Goal: Information Seeking & Learning: Learn about a topic

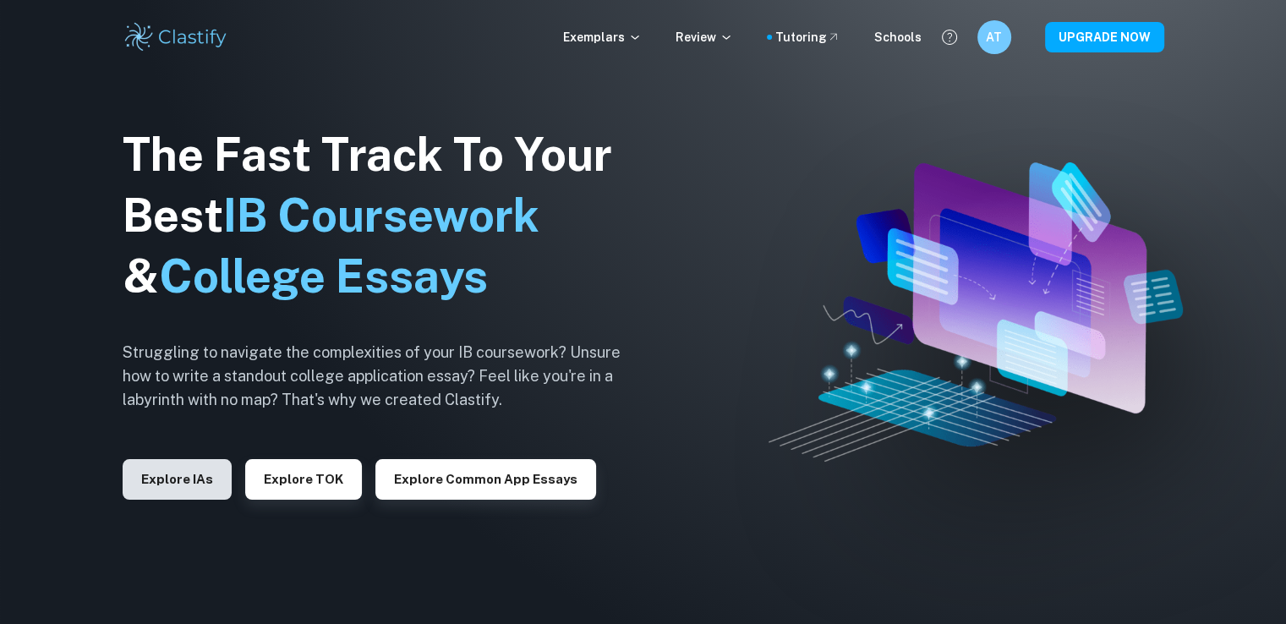
click at [206, 484] on button "Explore IAs" at bounding box center [177, 479] width 109 height 41
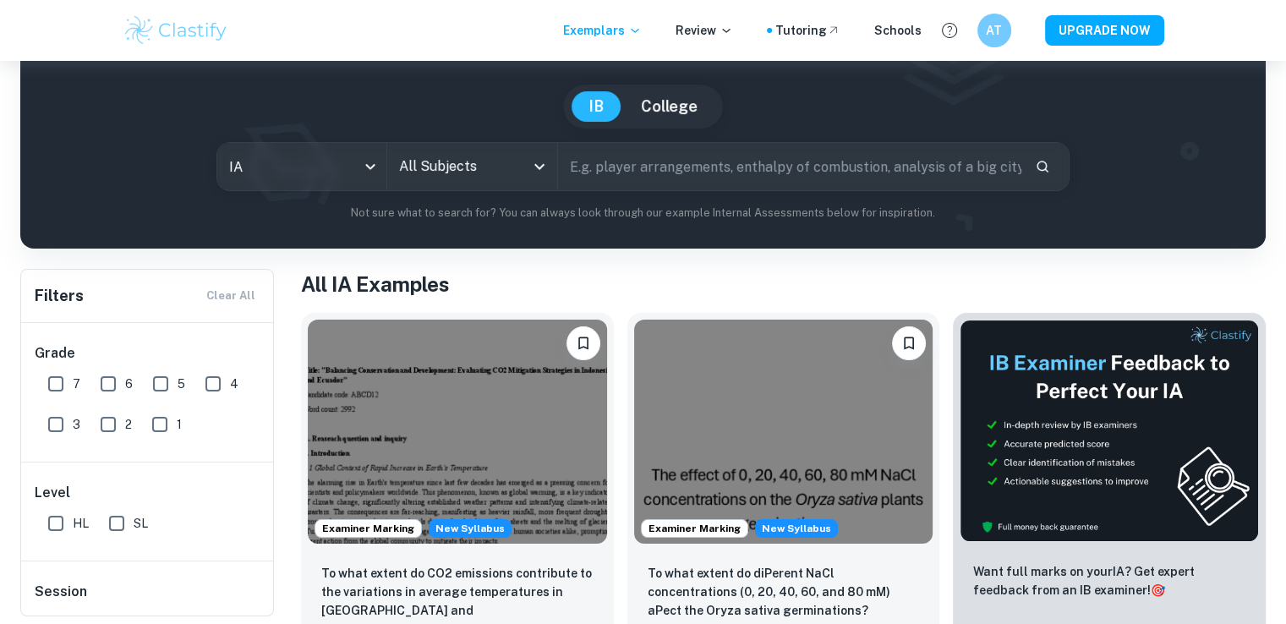
scroll to position [131, 0]
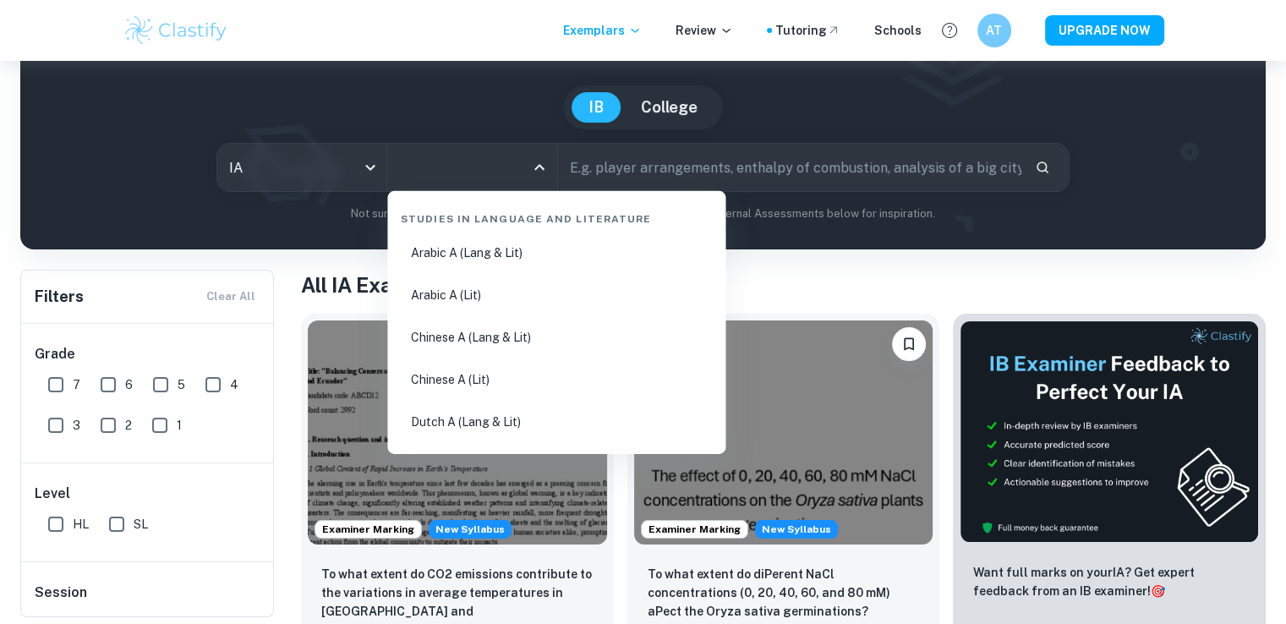
click at [501, 174] on input "All Subjects" at bounding box center [459, 167] width 129 height 32
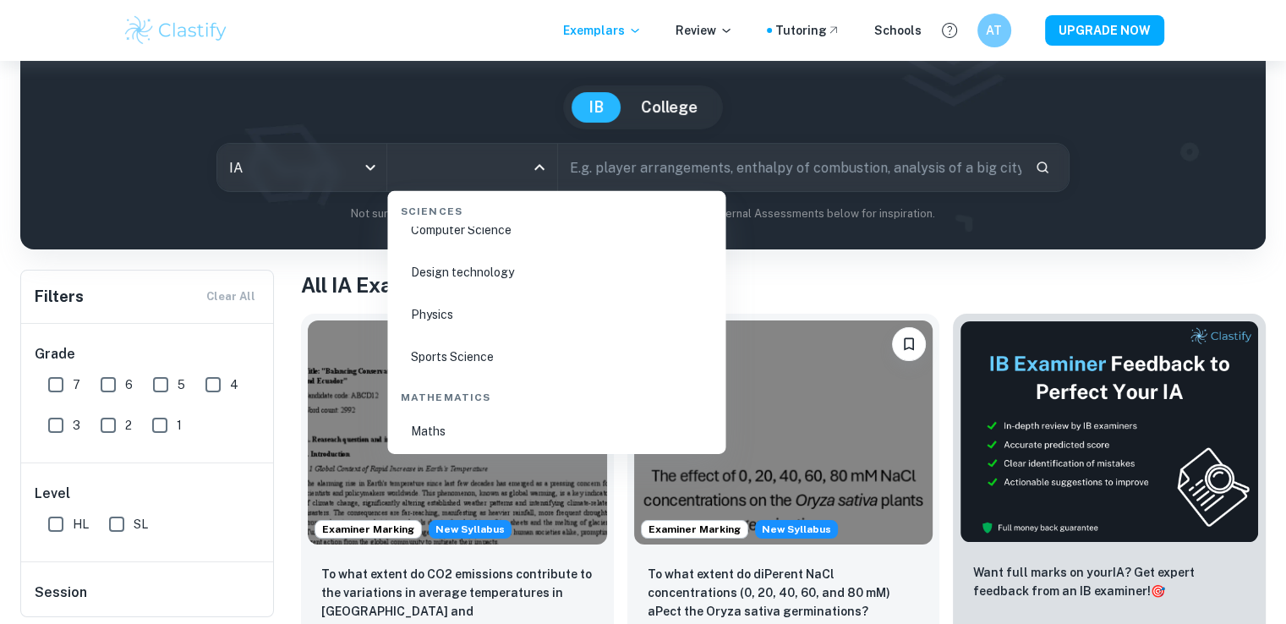
scroll to position [2705, 0]
click at [490, 270] on li "Computer Science" at bounding box center [556, 265] width 325 height 39
type input "Computer Science"
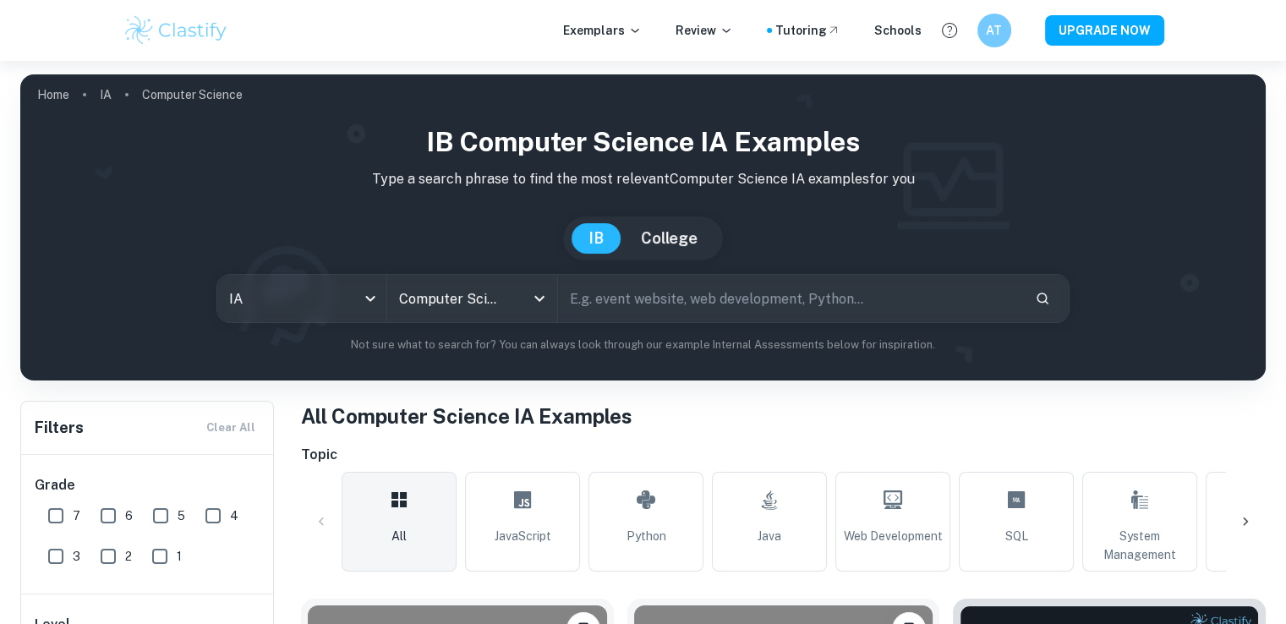
scroll to position [201, 0]
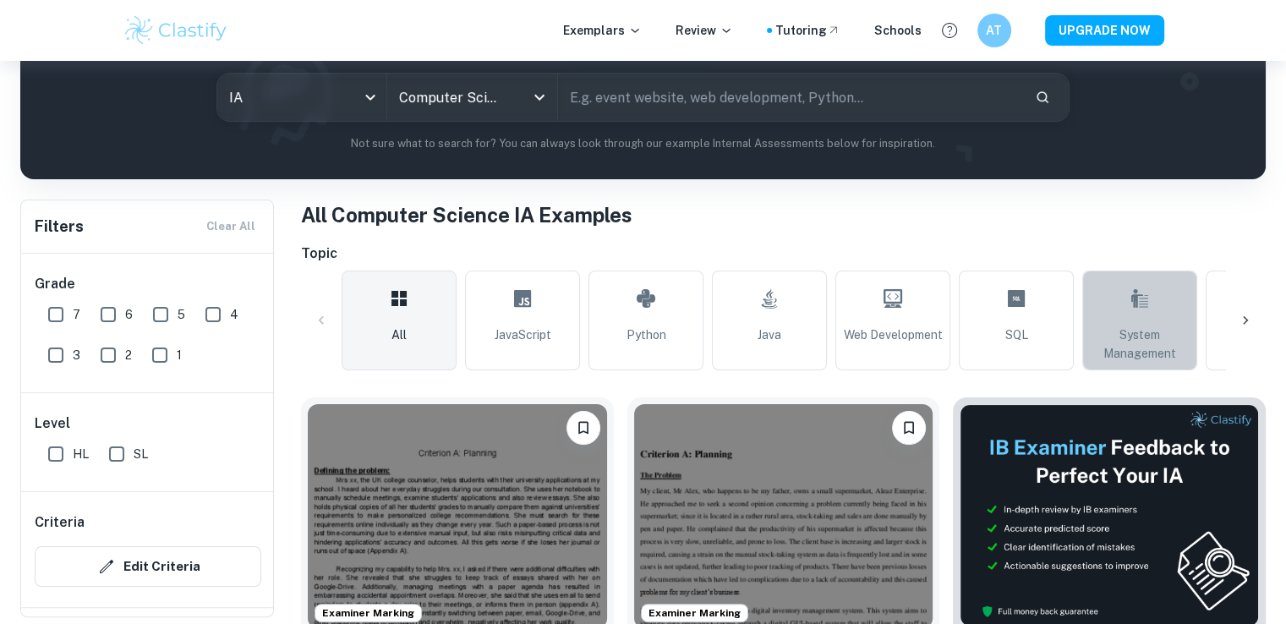
click at [1156, 347] on span "System Management" at bounding box center [1140, 344] width 100 height 37
type input "System Management"
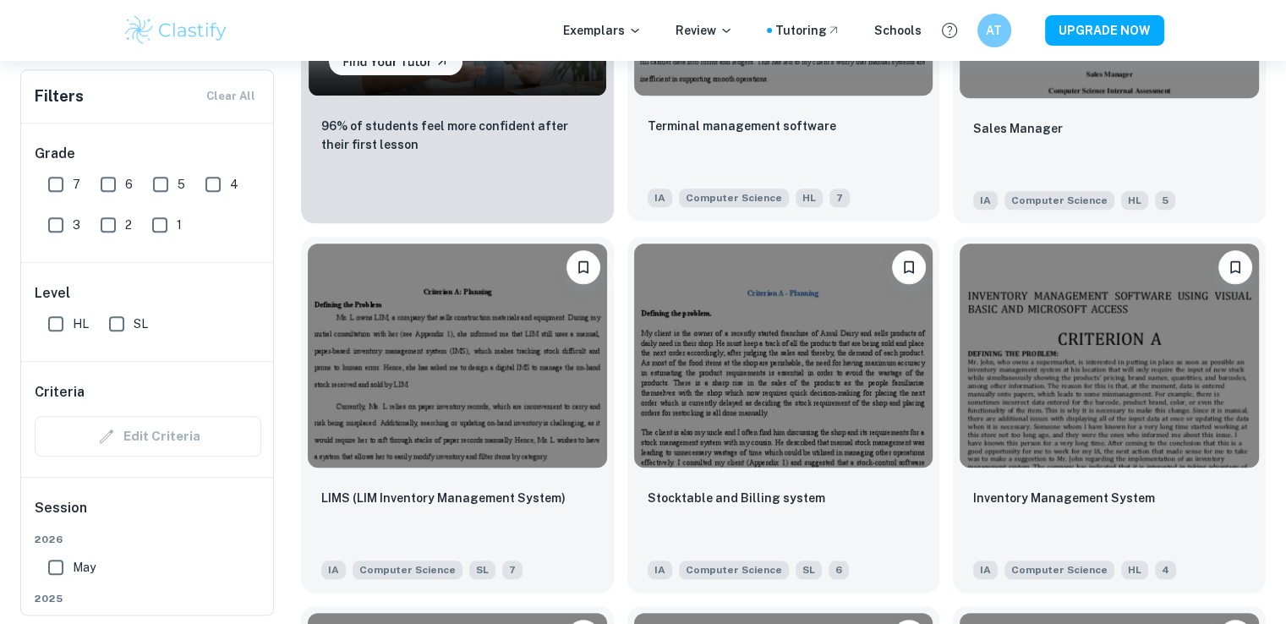
scroll to position [1659, 0]
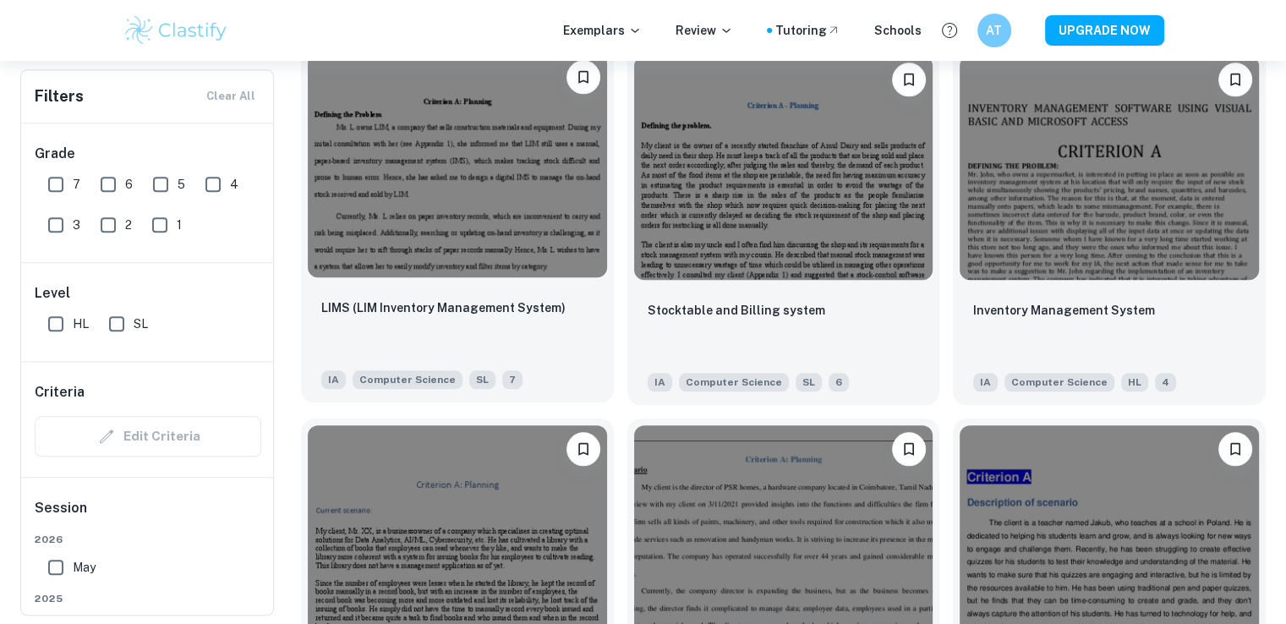
click at [505, 209] on img at bounding box center [457, 165] width 299 height 224
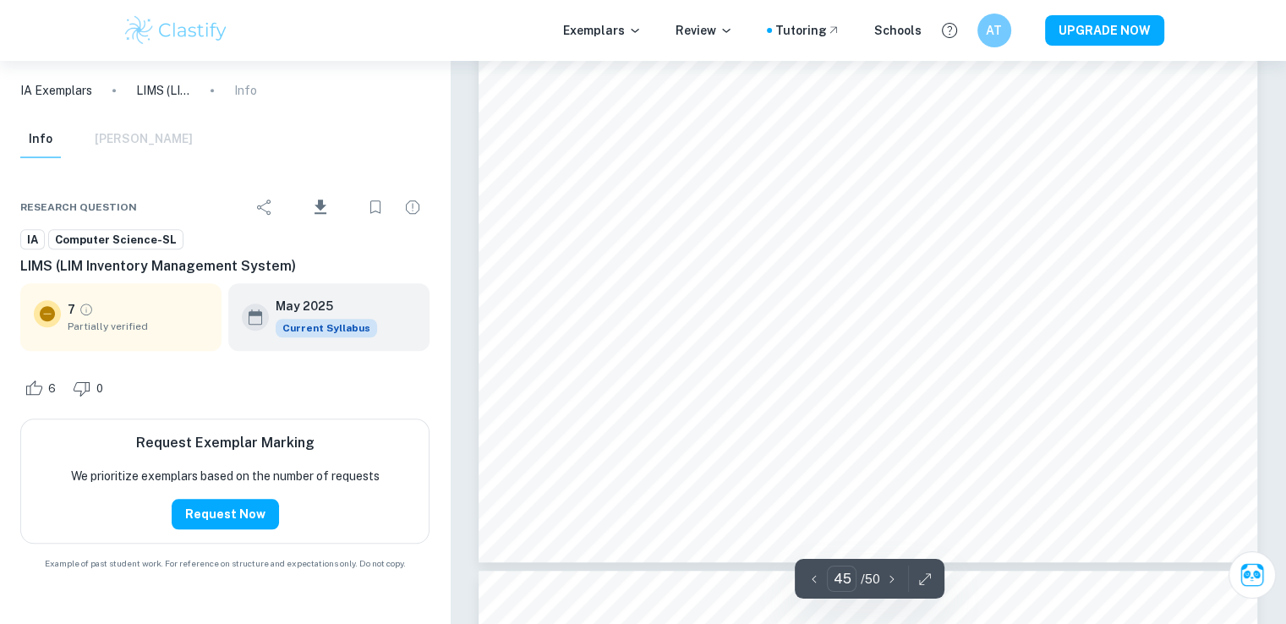
scroll to position [46392, 0]
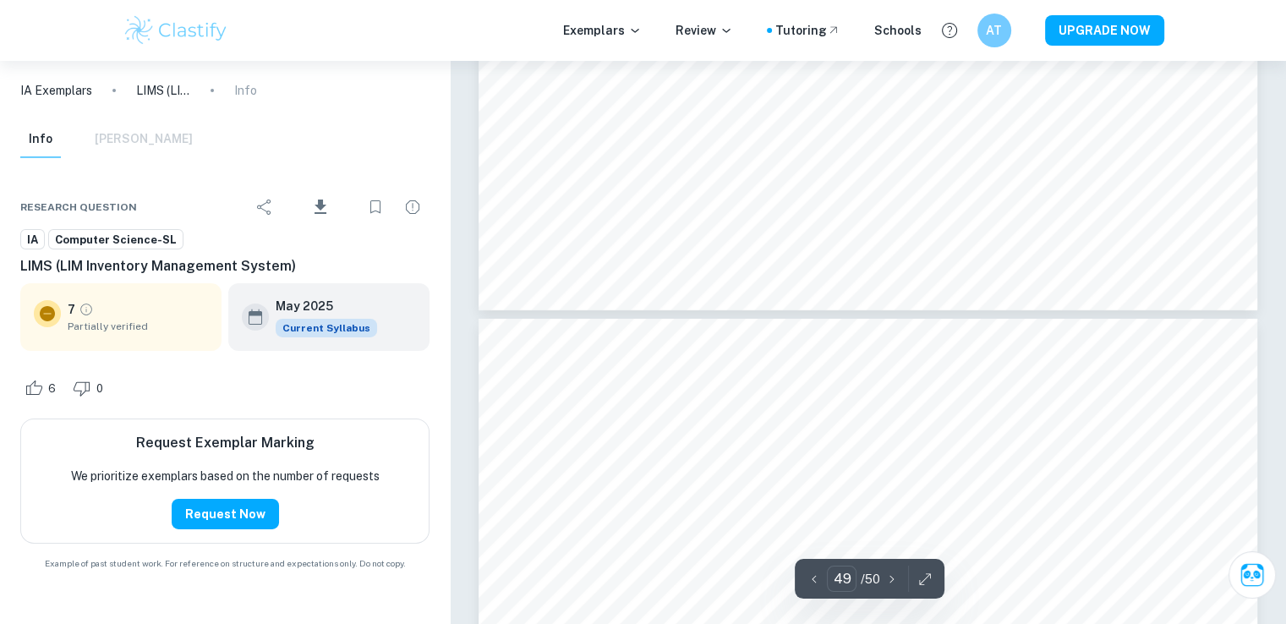
type input "50"
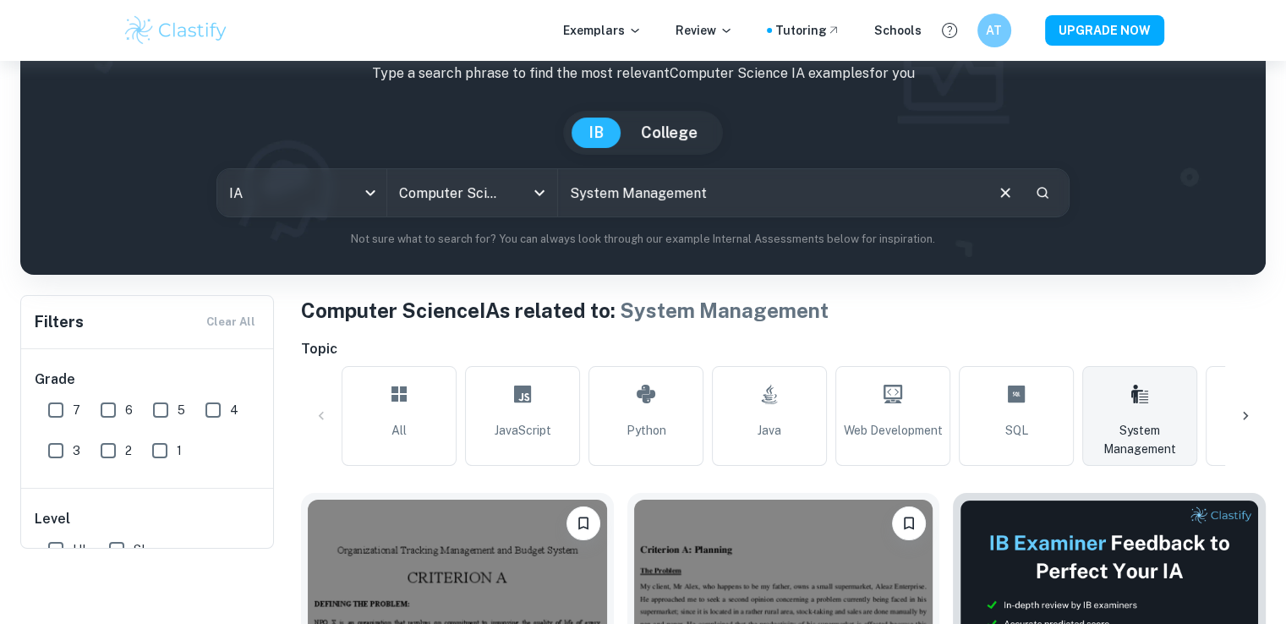
scroll to position [139, 0]
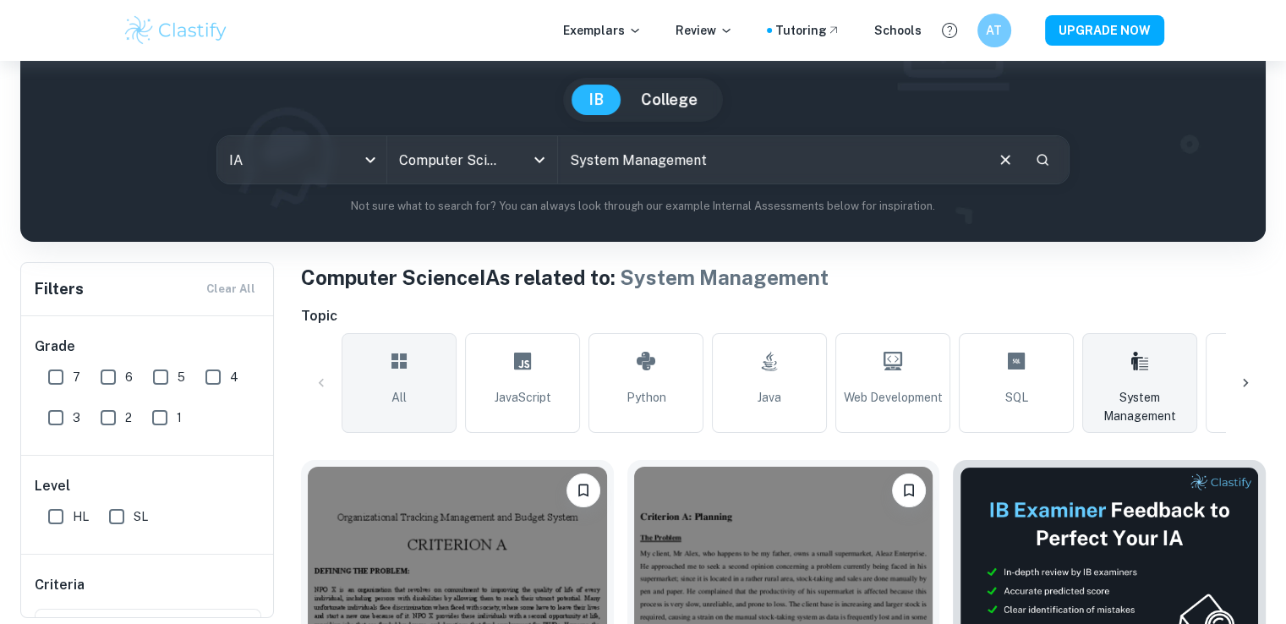
click at [419, 372] on link "All" at bounding box center [399, 383] width 115 height 100
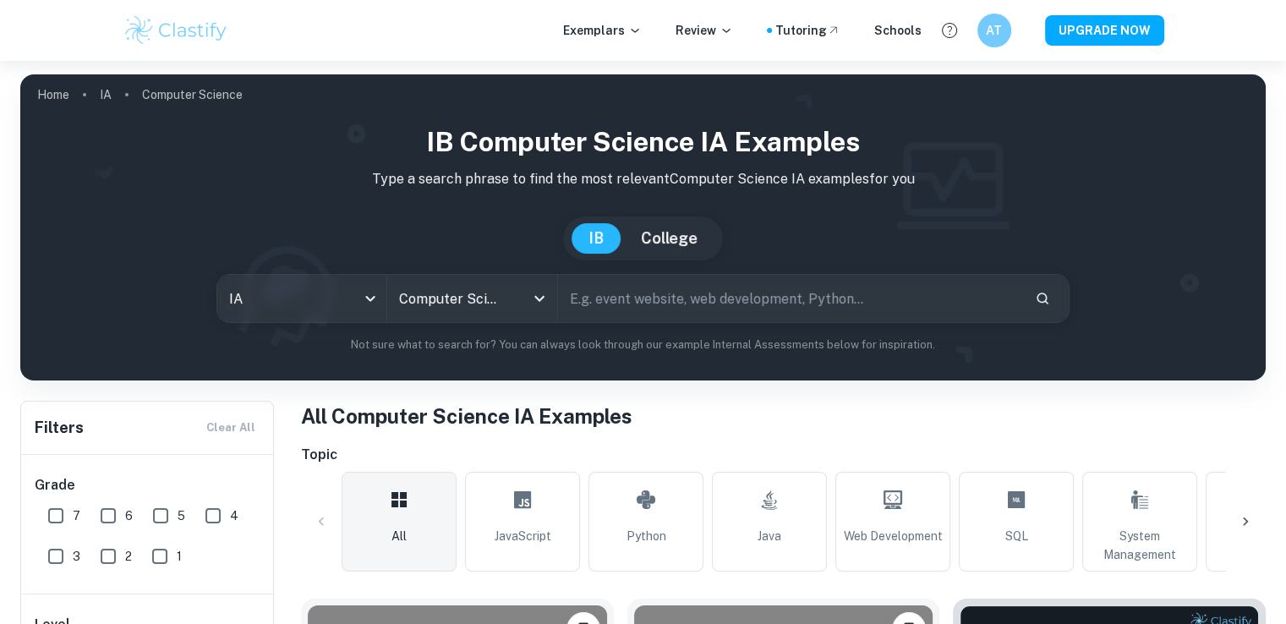
click at [57, 520] on input "7" at bounding box center [56, 516] width 34 height 34
checkbox input "true"
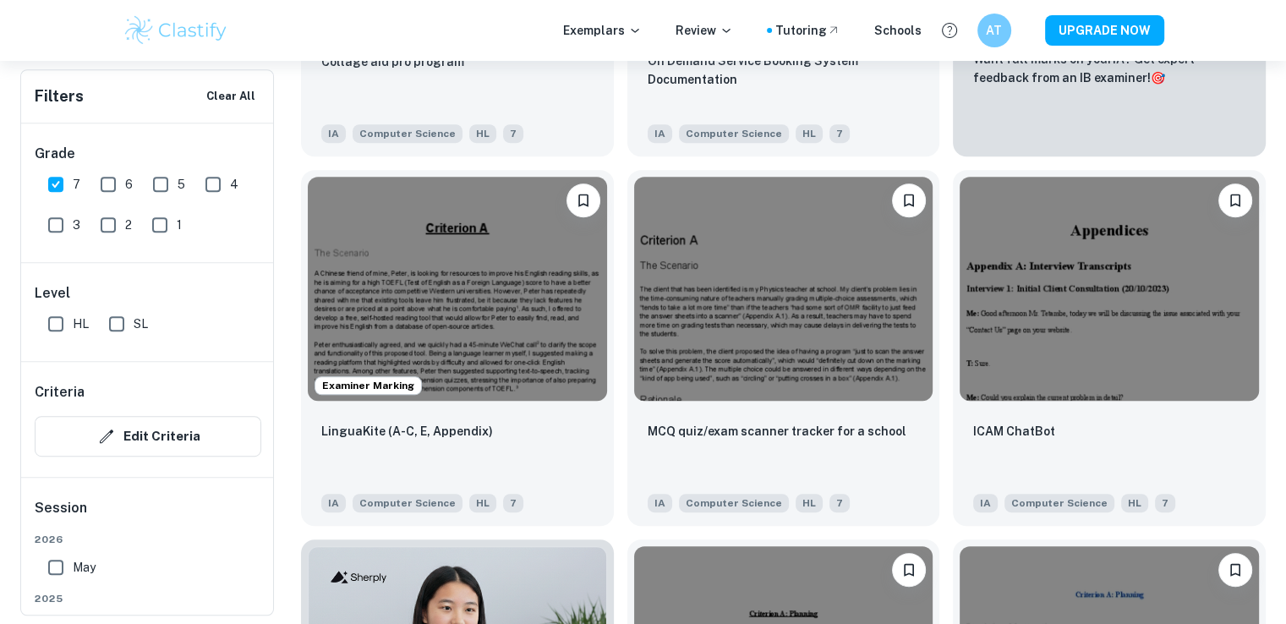
scroll to position [850, 0]
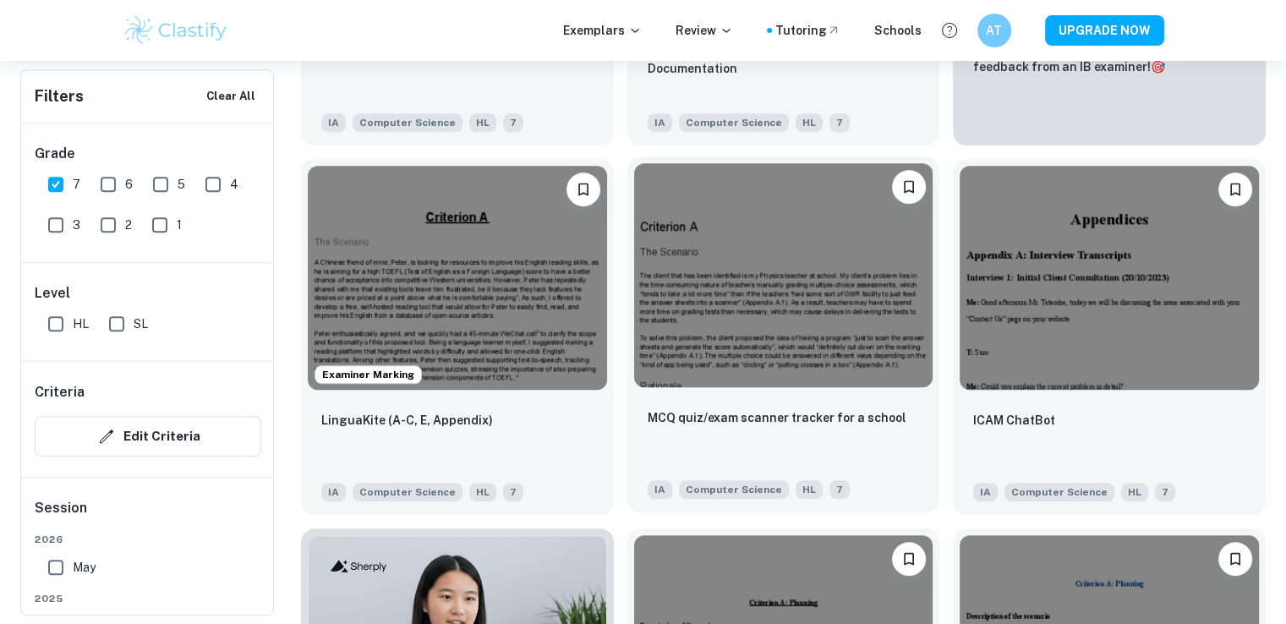
click at [843, 291] on img at bounding box center [783, 275] width 299 height 224
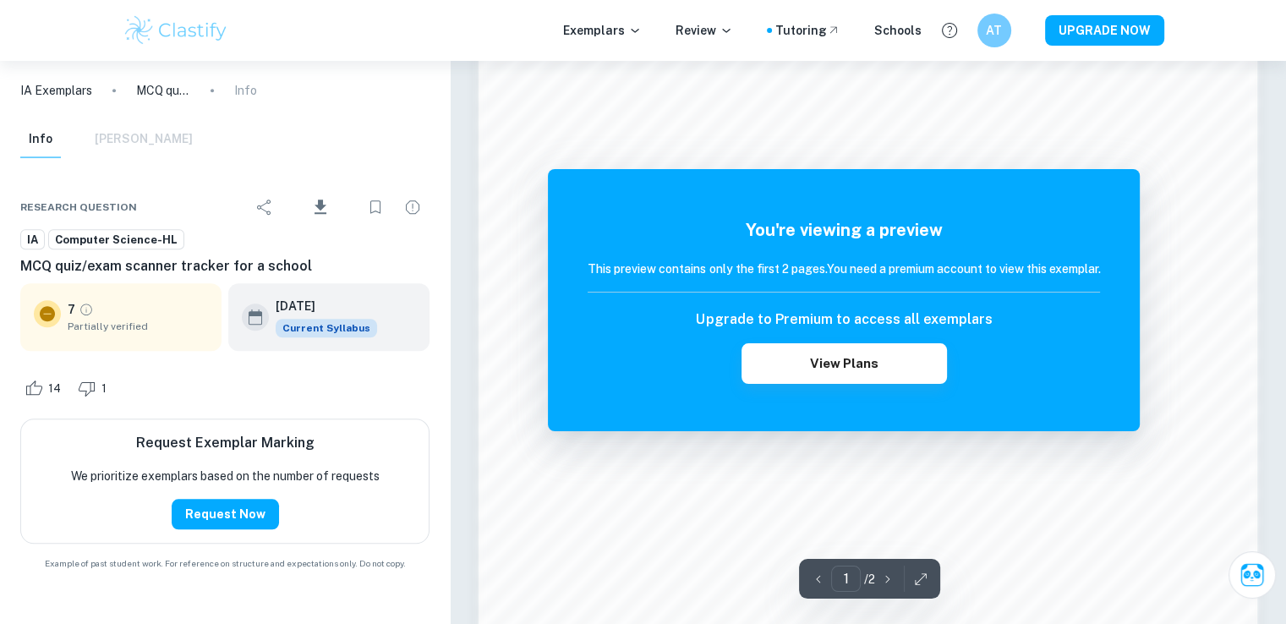
scroll to position [1595, 0]
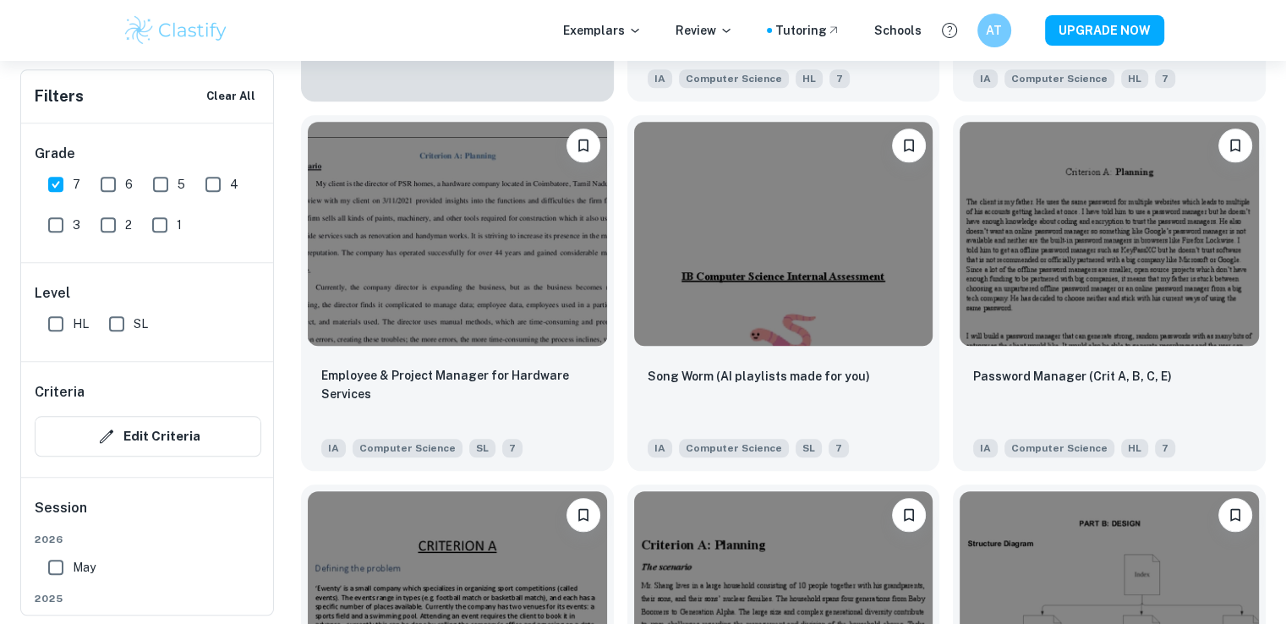
scroll to position [1645, 0]
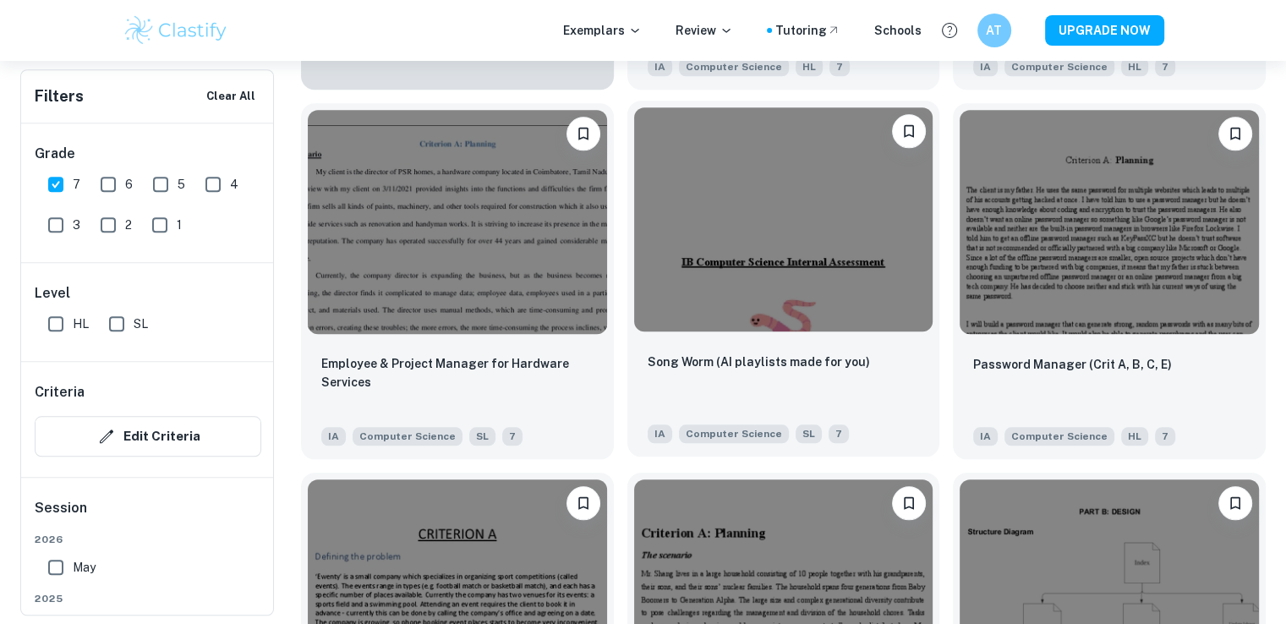
click at [837, 256] on img at bounding box center [783, 219] width 299 height 224
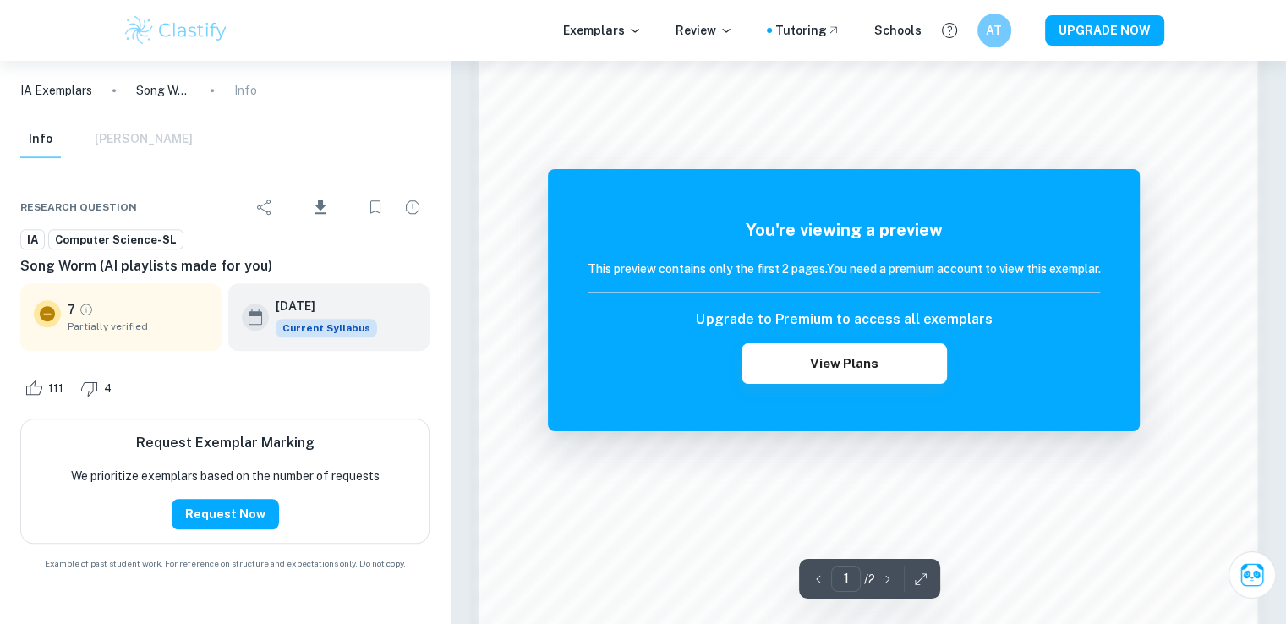
scroll to position [1779, 0]
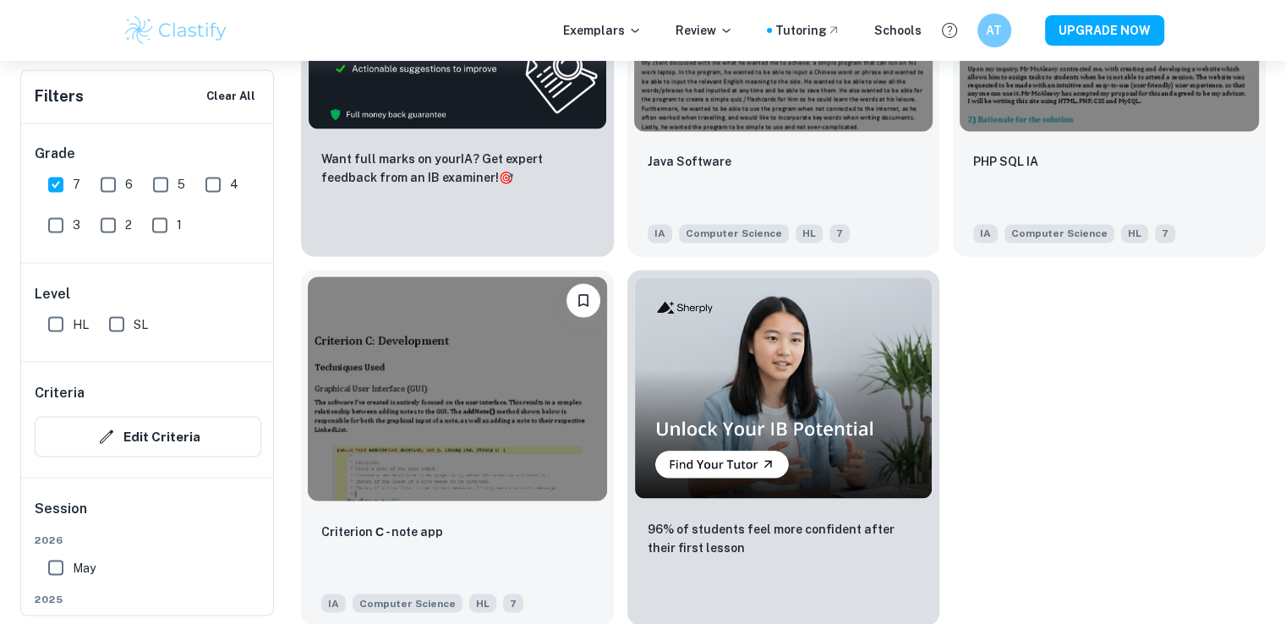
scroll to position [2963, 0]
